Goal: Information Seeking & Learning: Learn about a topic

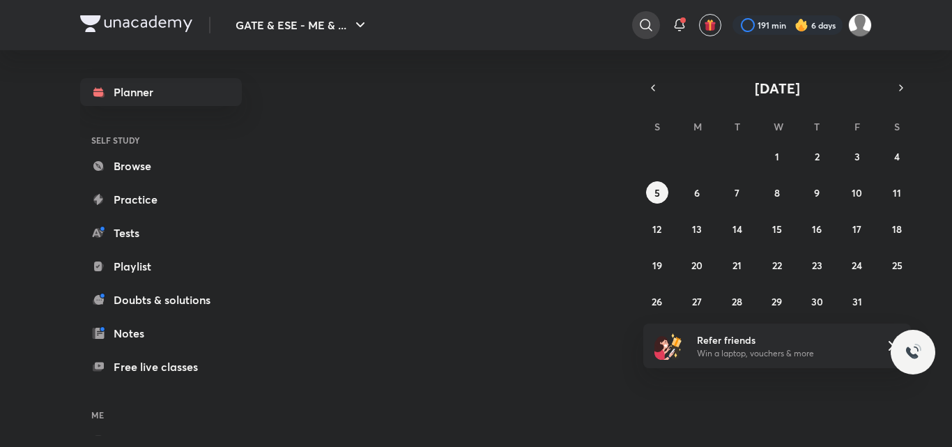
click at [651, 22] on icon at bounding box center [646, 25] width 17 height 17
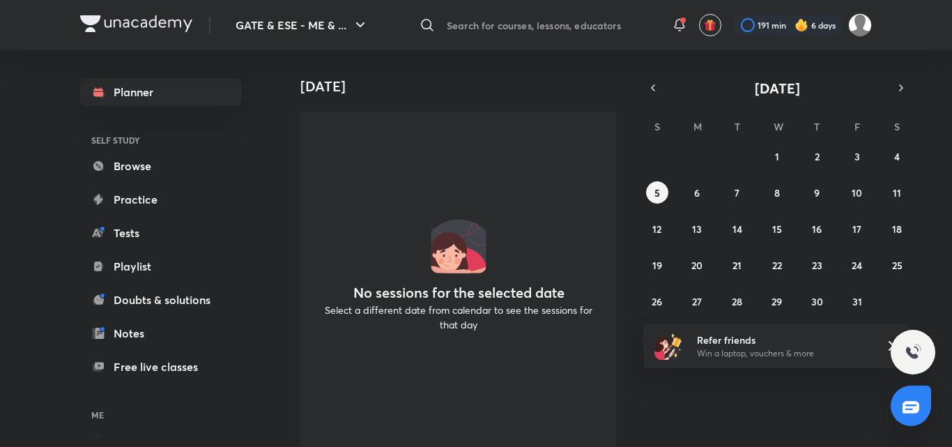
click at [540, 13] on input "text" at bounding box center [550, 25] width 219 height 38
click at [539, 24] on input "text" at bounding box center [550, 25] width 219 height 38
click at [535, 28] on input "text" at bounding box center [550, 25] width 219 height 38
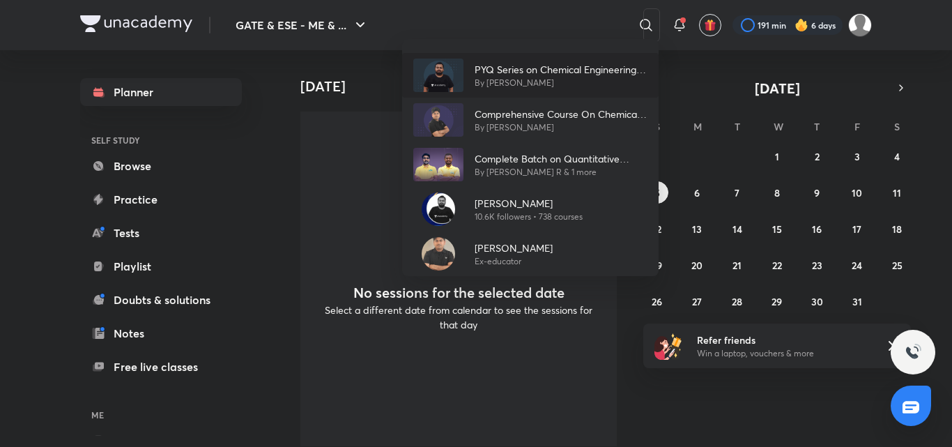
click at [527, 70] on p "PYQ Series on Chemical Engineering Mathematics" at bounding box center [561, 69] width 173 height 15
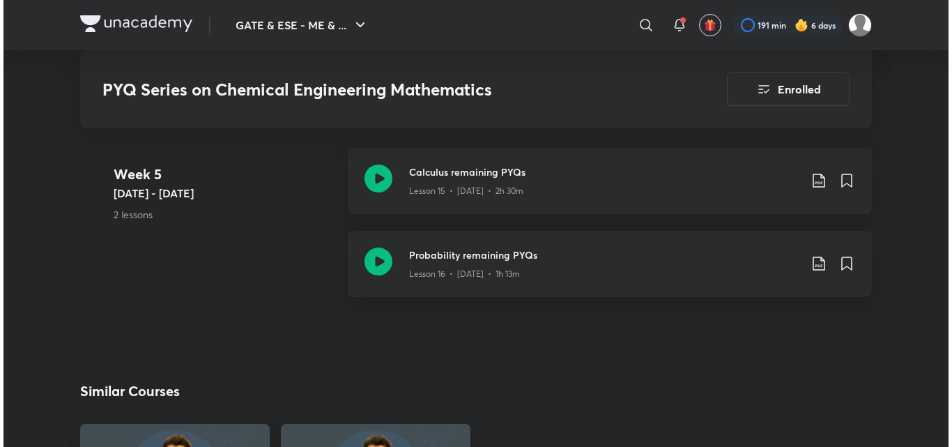
scroll to position [2091, 0]
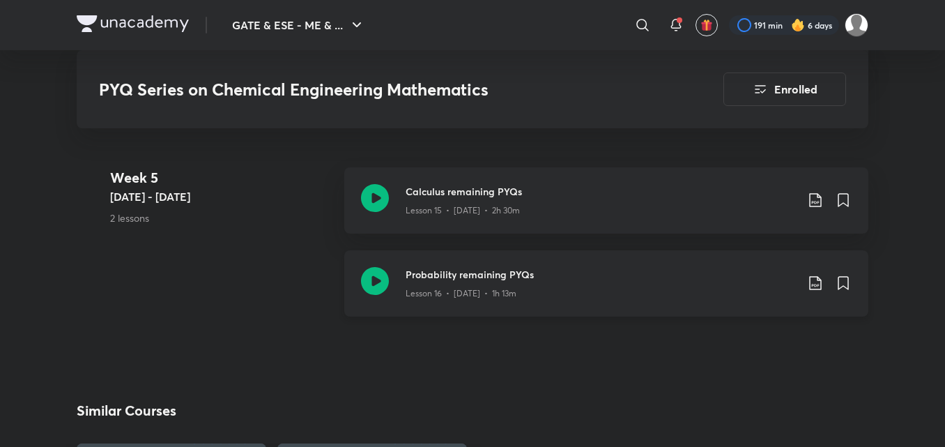
click at [819, 284] on icon at bounding box center [815, 283] width 12 height 14
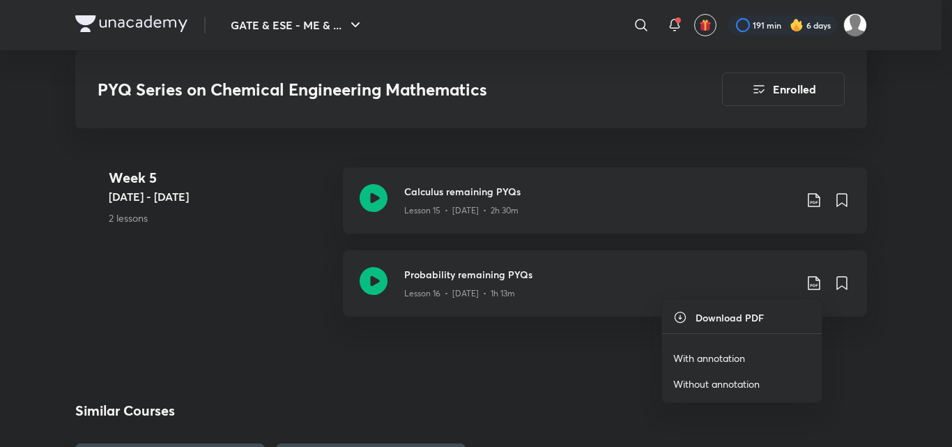
click at [727, 359] on p "With annotation" at bounding box center [709, 358] width 72 height 15
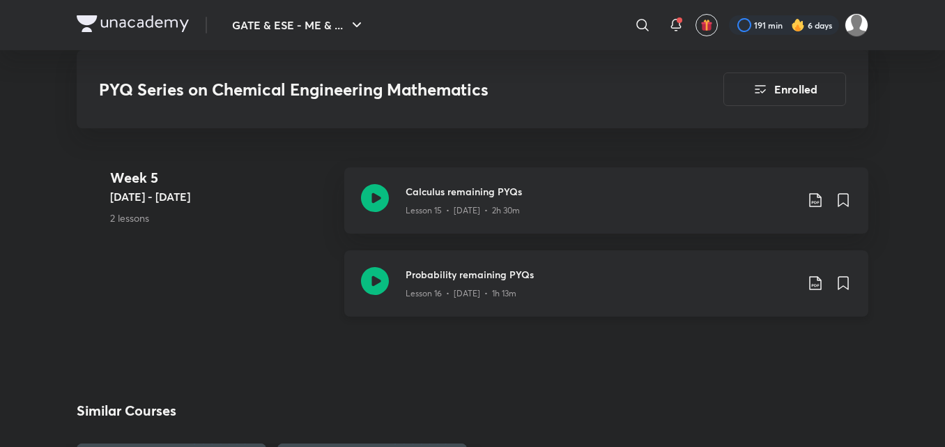
click at [528, 288] on div "Lesson 16 • Nov 17 • 1h 13m" at bounding box center [601, 291] width 390 height 18
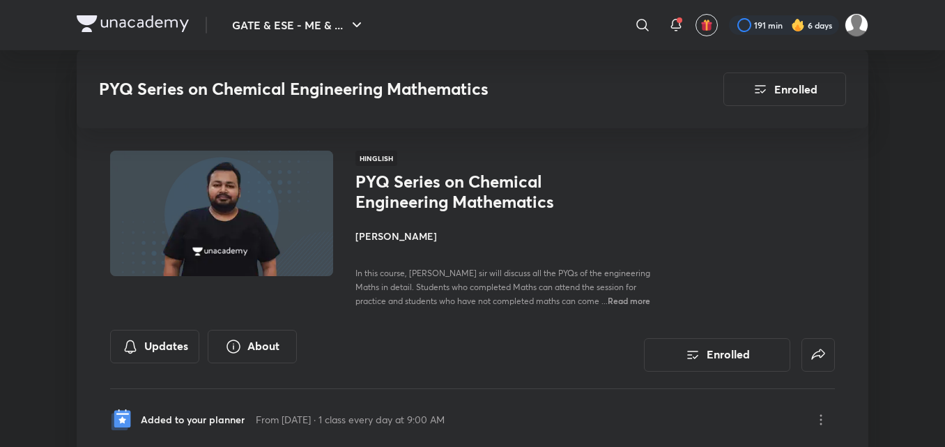
scroll to position [2788, 0]
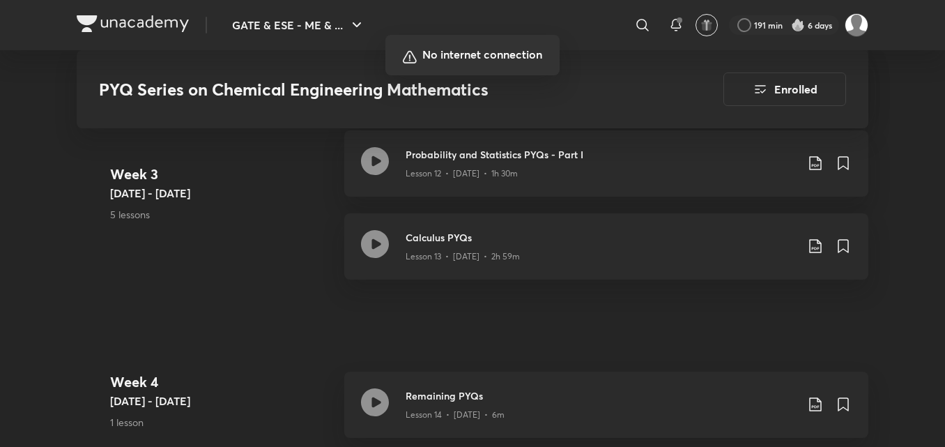
scroll to position [1673, 0]
